Goal: Information Seeking & Learning: Learn about a topic

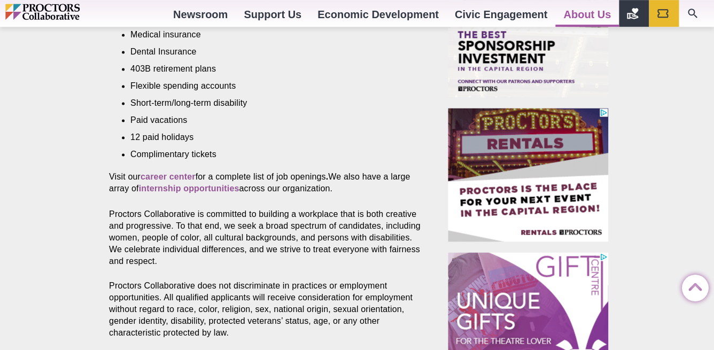
scroll to position [509, 0]
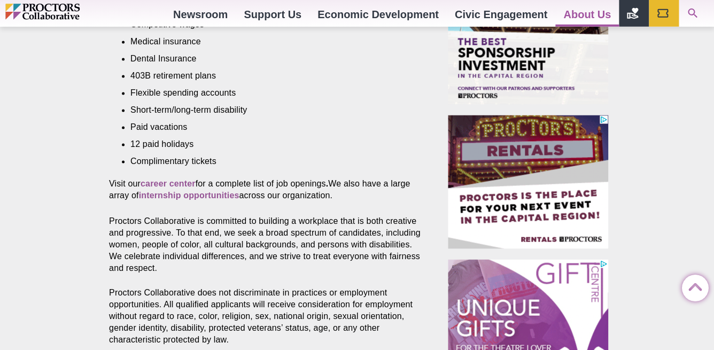
click at [693, 9] on icon "Search" at bounding box center [693, 13] width 13 height 13
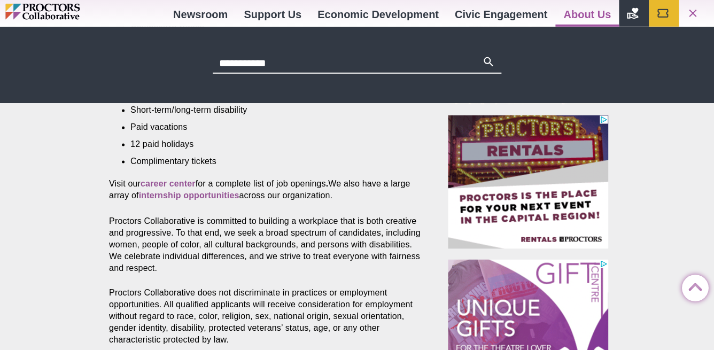
type input "**********"
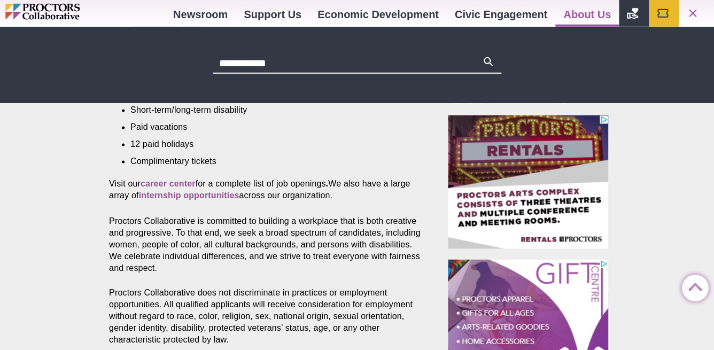
click at [482, 56] on button "Search" at bounding box center [488, 63] width 13 height 15
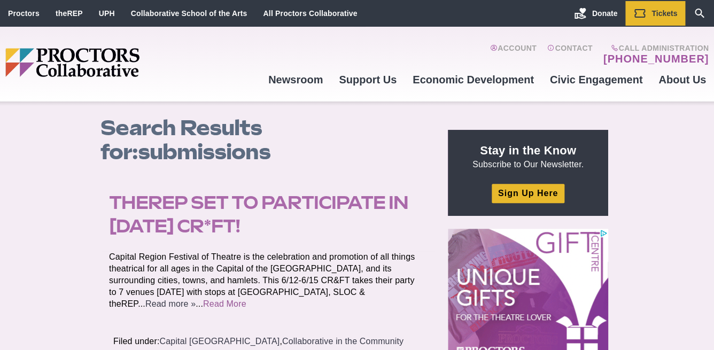
click at [196, 299] on link "Read more »" at bounding box center [170, 303] width 50 height 9
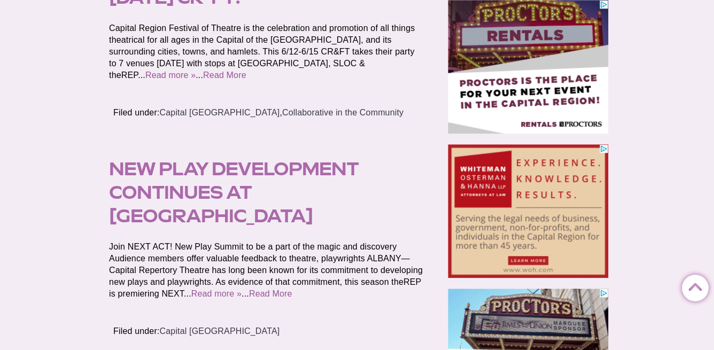
scroll to position [230, 0]
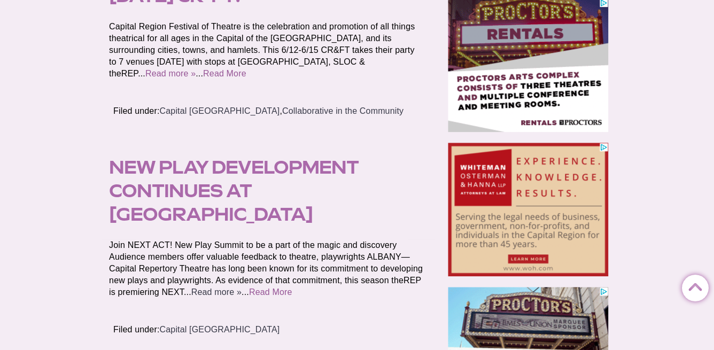
click at [242, 288] on link "Read more »" at bounding box center [216, 292] width 50 height 9
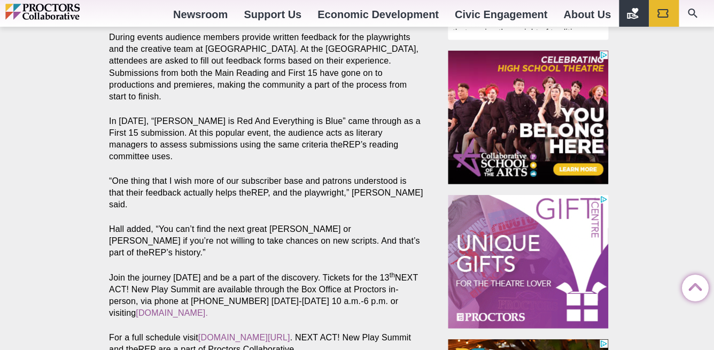
scroll to position [832, 0]
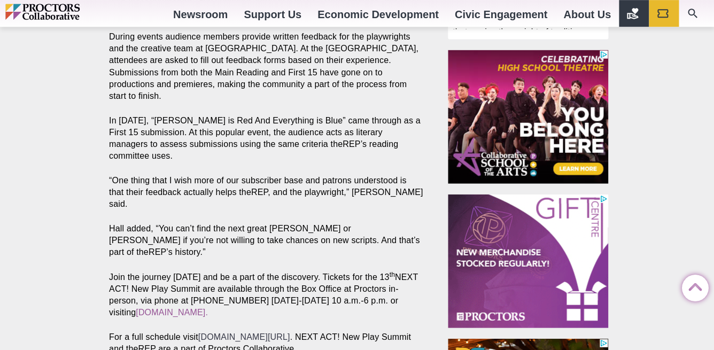
click at [255, 332] on link "[DOMAIN_NAME][URL]" at bounding box center [244, 336] width 92 height 9
